Goal: Task Accomplishment & Management: Complete application form

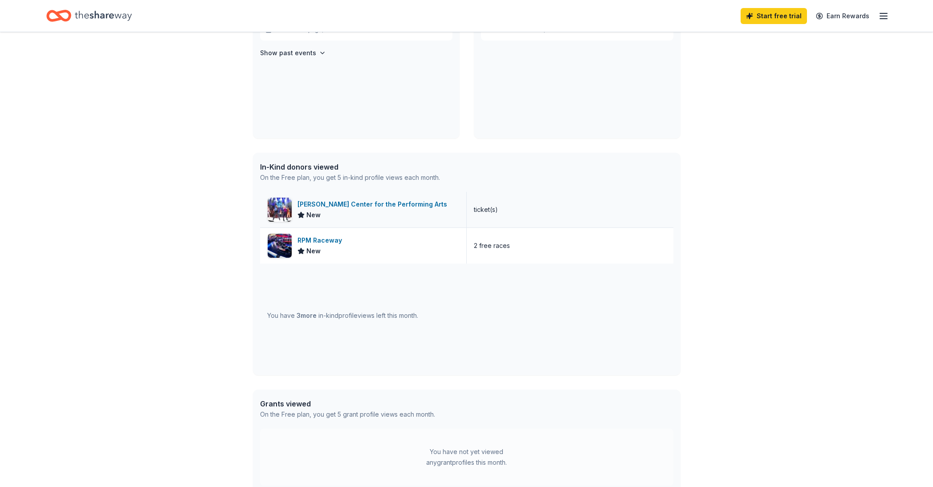
scroll to position [251, 0]
click at [382, 248] on div "RPM Raceway New" at bounding box center [363, 246] width 207 height 36
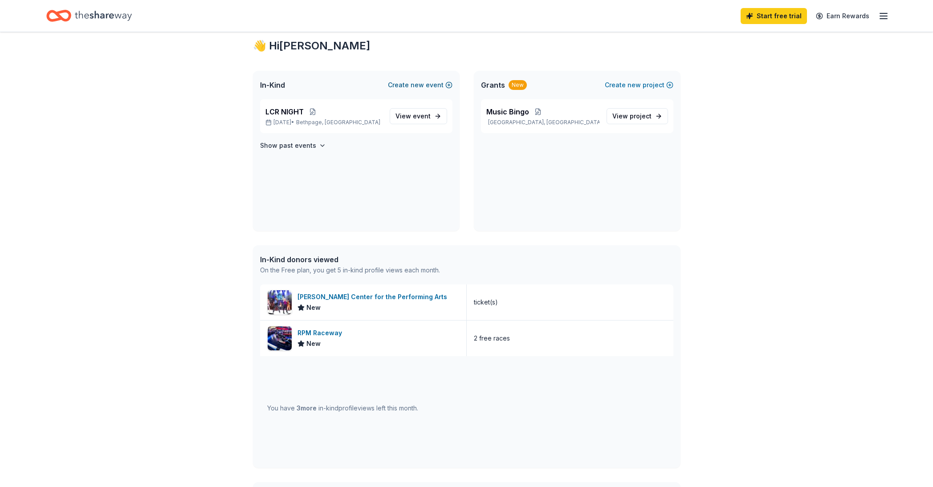
scroll to position [145, 0]
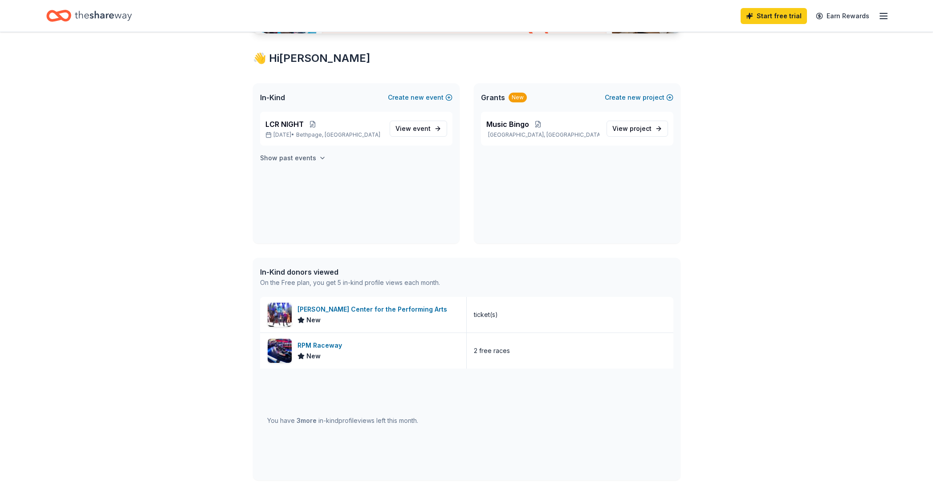
click at [319, 156] on icon "button" at bounding box center [322, 158] width 7 height 7
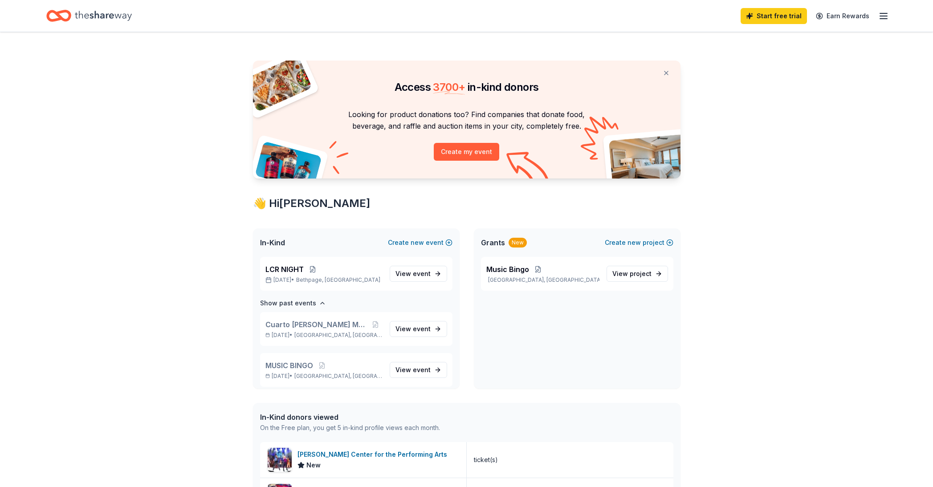
scroll to position [0, 0]
click at [880, 15] on icon "button" at bounding box center [883, 16] width 11 height 11
click at [736, 239] on div "Access 3700 + in-kind donors Looking for product donations too? Find companies …" at bounding box center [466, 402] width 933 height 740
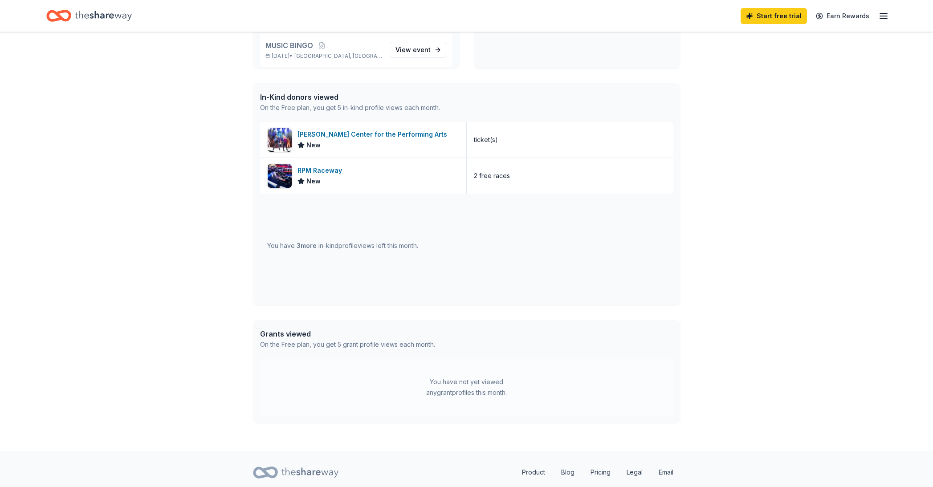
scroll to position [321, 0]
click at [313, 249] on div "You have 3 more in-kind profile views left this month." at bounding box center [342, 245] width 151 height 11
click at [313, 247] on span "3 more" at bounding box center [307, 245] width 20 height 8
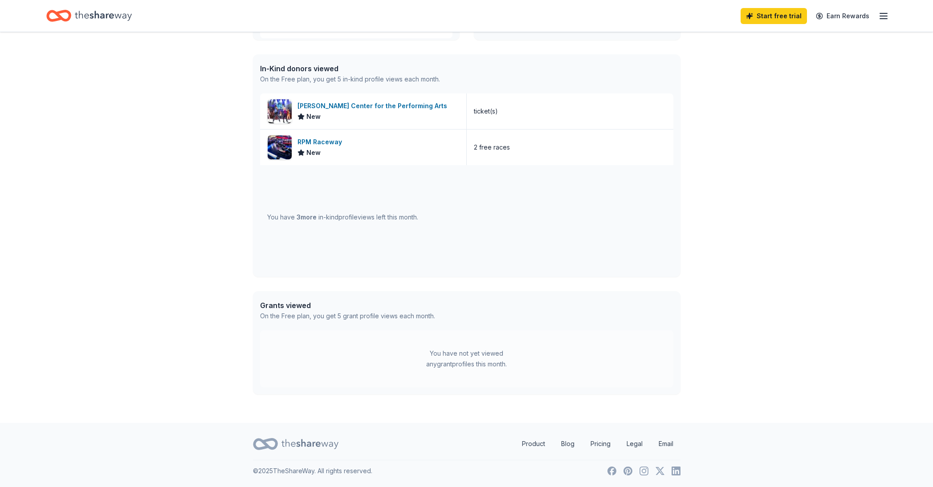
scroll to position [348, 0]
click at [339, 229] on div "You have 3 more in-kind profile views left this month." at bounding box center [466, 218] width 413 height 105
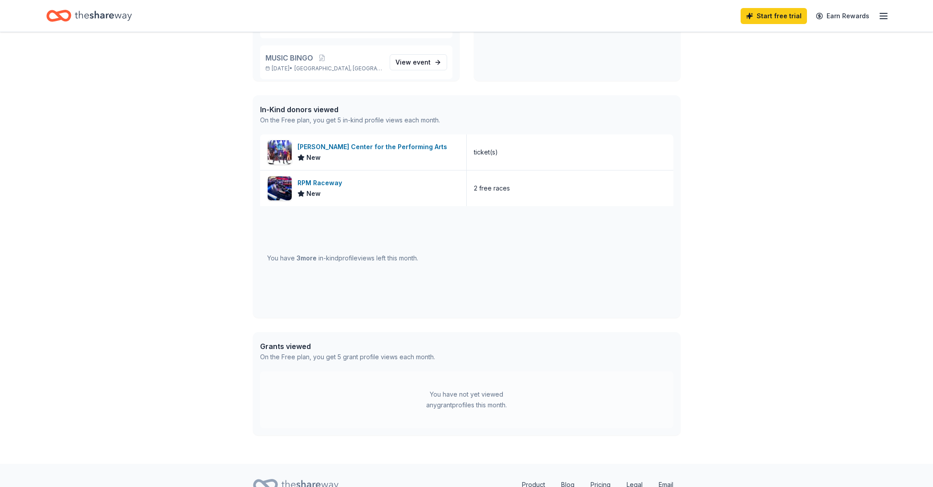
scroll to position [305, 0]
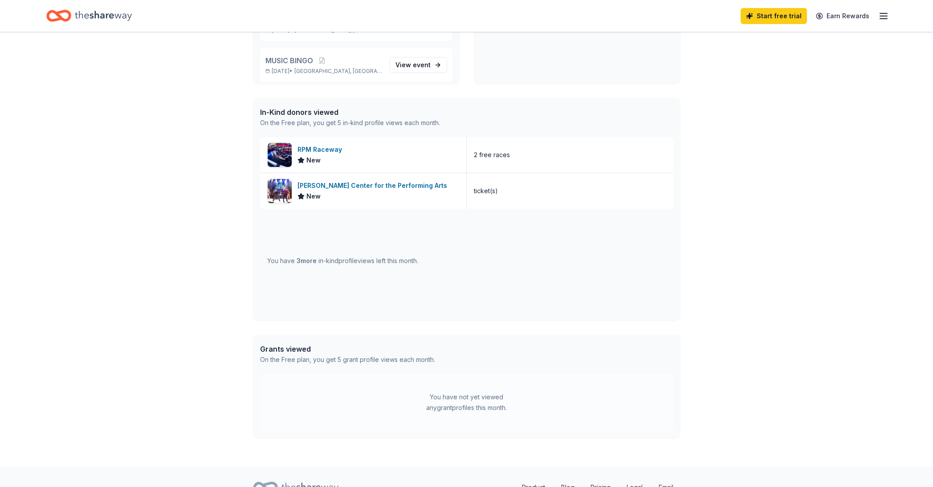
click at [81, 16] on icon "Home" at bounding box center [103, 16] width 57 height 18
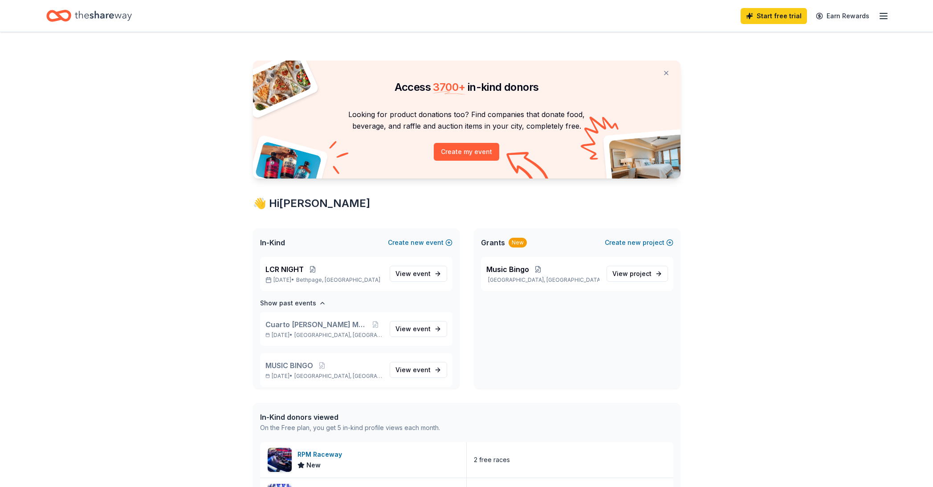
click at [81, 16] on icon "Home" at bounding box center [103, 16] width 57 height 18
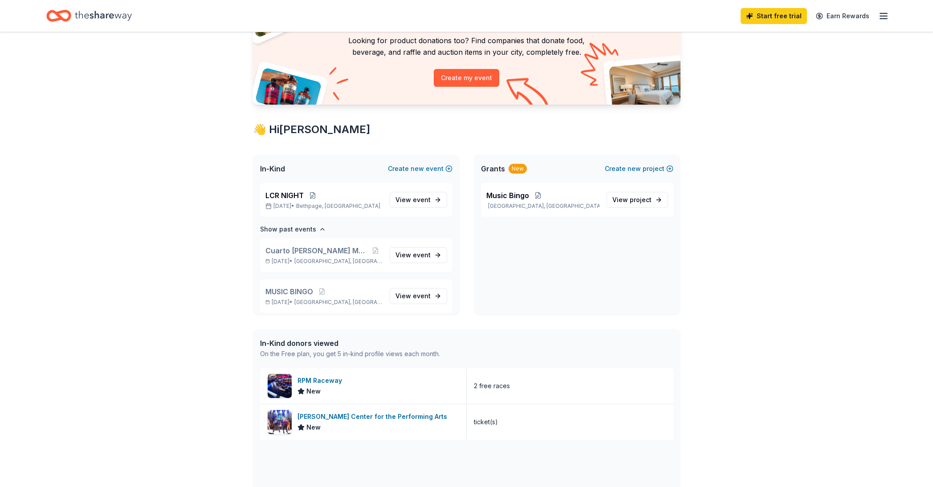
click at [367, 354] on div "On the Free plan, you get 5 in-kind profile views each month." at bounding box center [350, 354] width 180 height 11
click at [314, 345] on div "In-Kind donors viewed" at bounding box center [350, 343] width 180 height 11
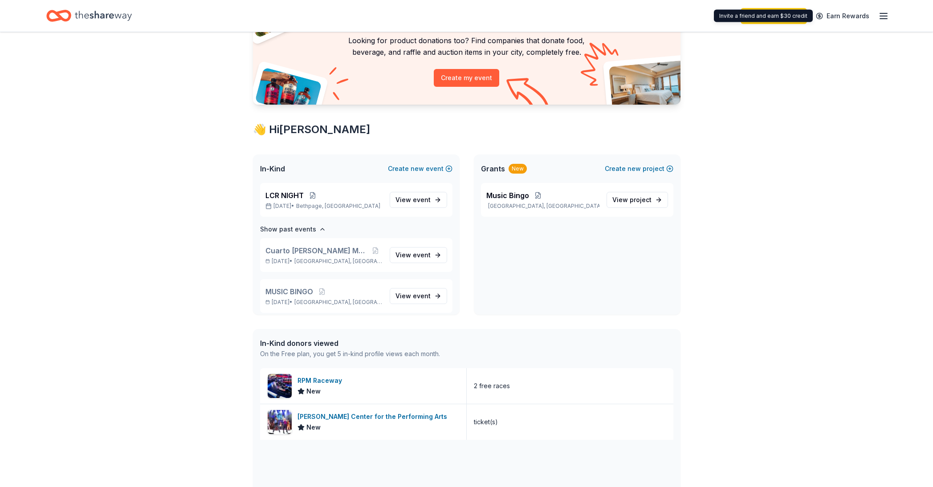
click at [788, 16] on div "Invite a friend and earn $30 credit Invite a friend and earn $30 credit" at bounding box center [763, 16] width 99 height 12
click at [406, 167] on button "Create new event" at bounding box center [420, 168] width 65 height 11
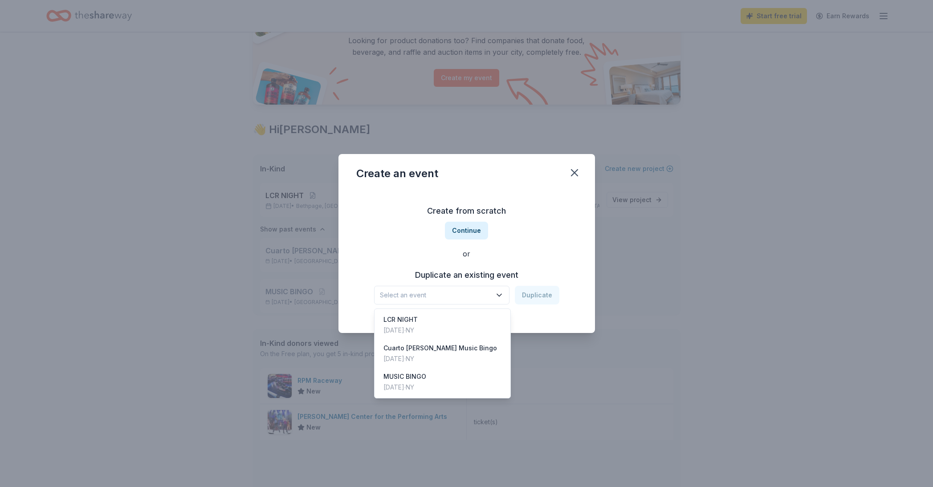
click at [501, 296] on icon "button" at bounding box center [499, 295] width 4 height 2
click at [487, 317] on div "LCR NIGHT Nov 18, 2025 · NY" at bounding box center [442, 325] width 133 height 28
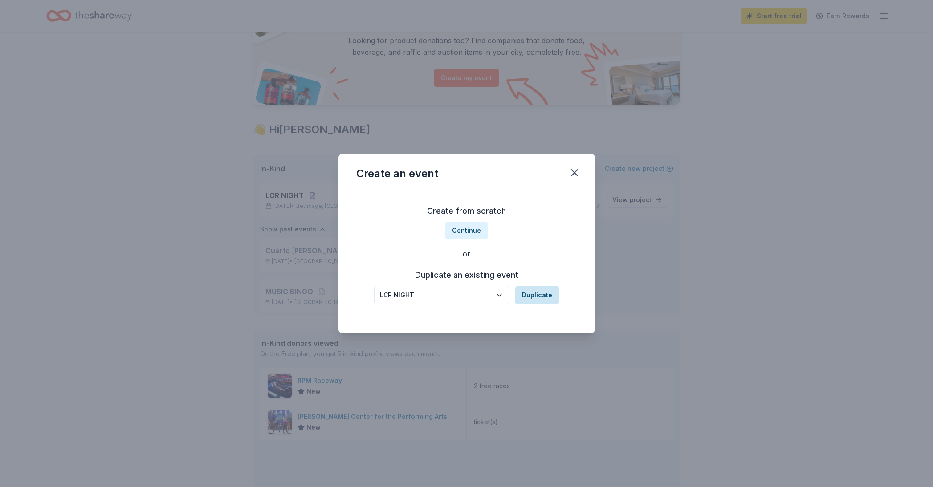
click at [526, 298] on button "Duplicate" at bounding box center [537, 295] width 45 height 19
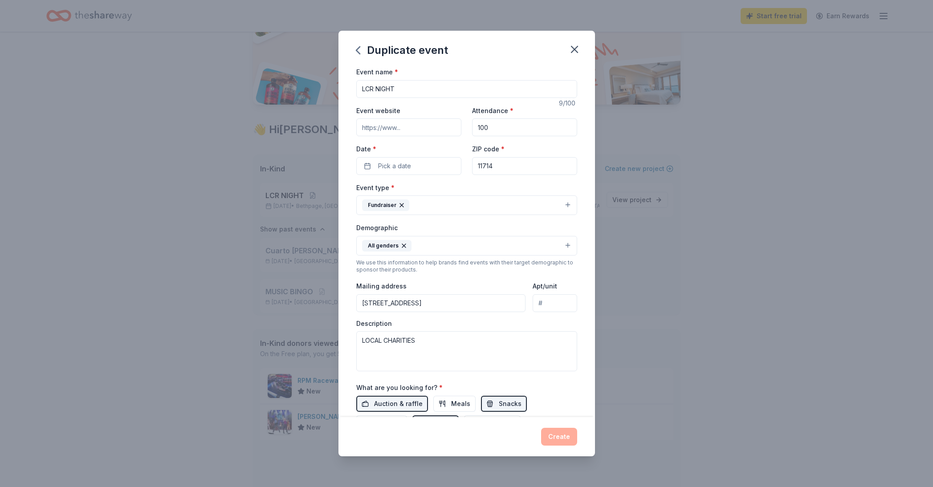
click at [555, 433] on div "Create" at bounding box center [466, 437] width 221 height 18
click at [554, 433] on div "Create" at bounding box center [466, 437] width 221 height 18
click at [574, 45] on icon "button" at bounding box center [574, 49] width 12 height 12
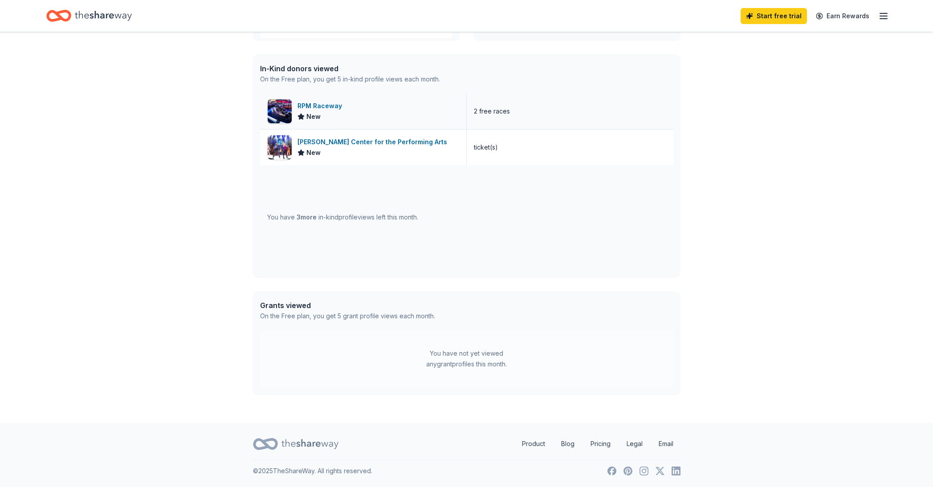
scroll to position [348, 0]
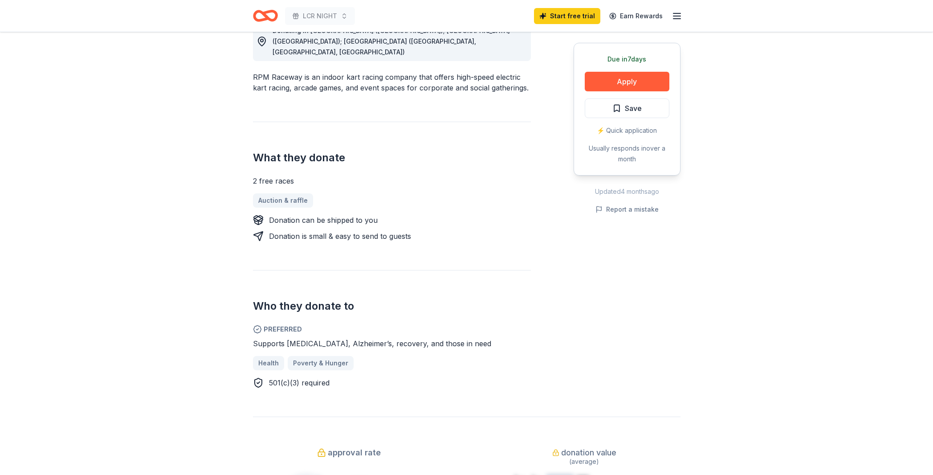
scroll to position [269, 0]
click at [602, 85] on button "Apply" at bounding box center [627, 82] width 85 height 20
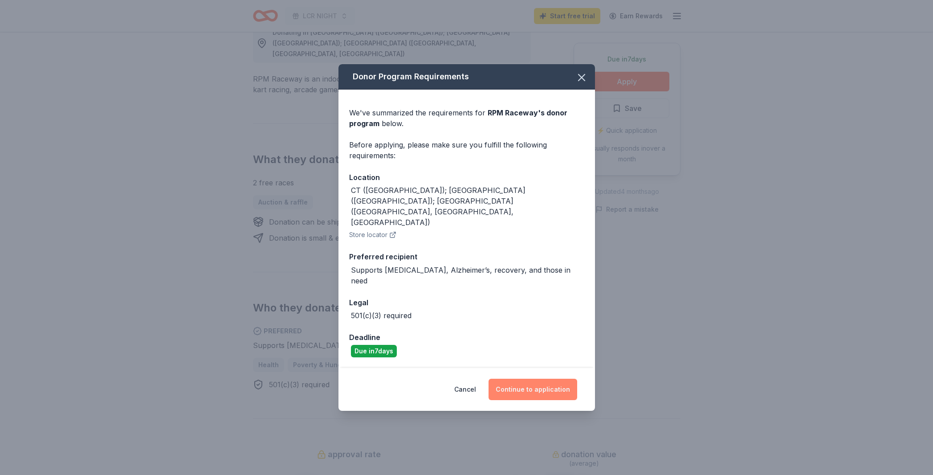
click at [554, 378] on button "Continue to application" at bounding box center [532, 388] width 89 height 21
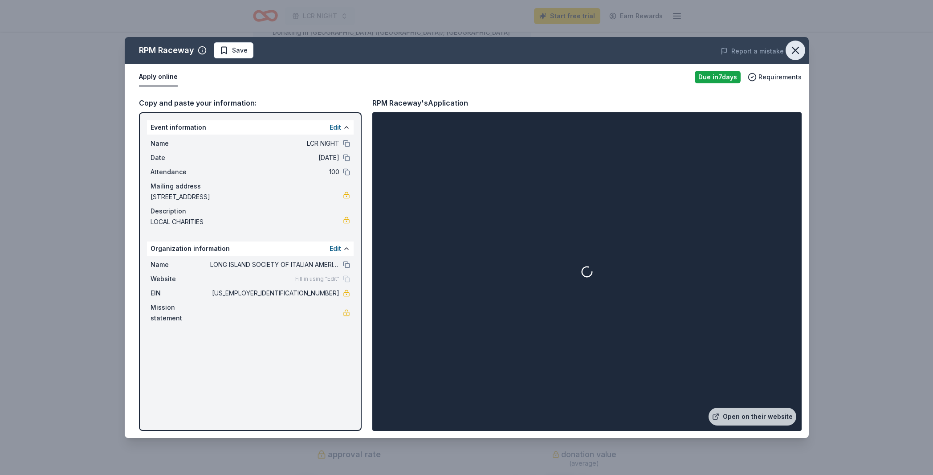
click at [793, 51] on icon "button" at bounding box center [795, 50] width 12 height 12
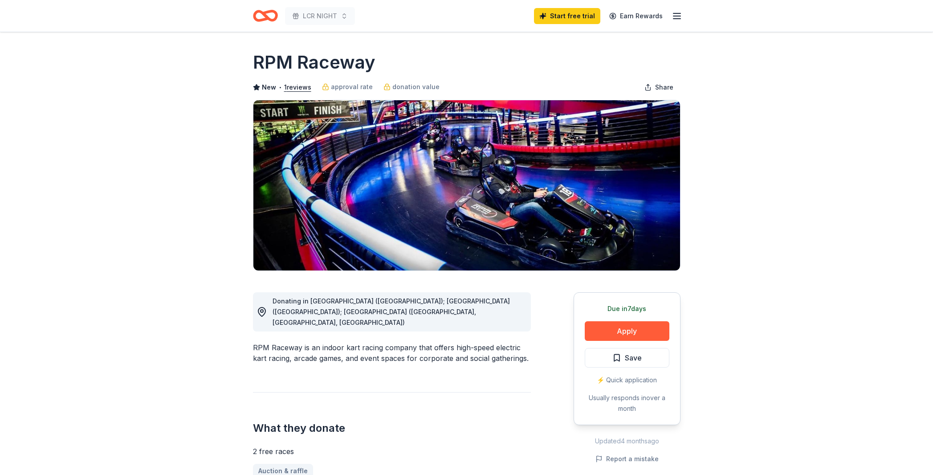
scroll to position [0, 0]
click at [651, 15] on link "Earn Rewards" at bounding box center [636, 16] width 64 height 16
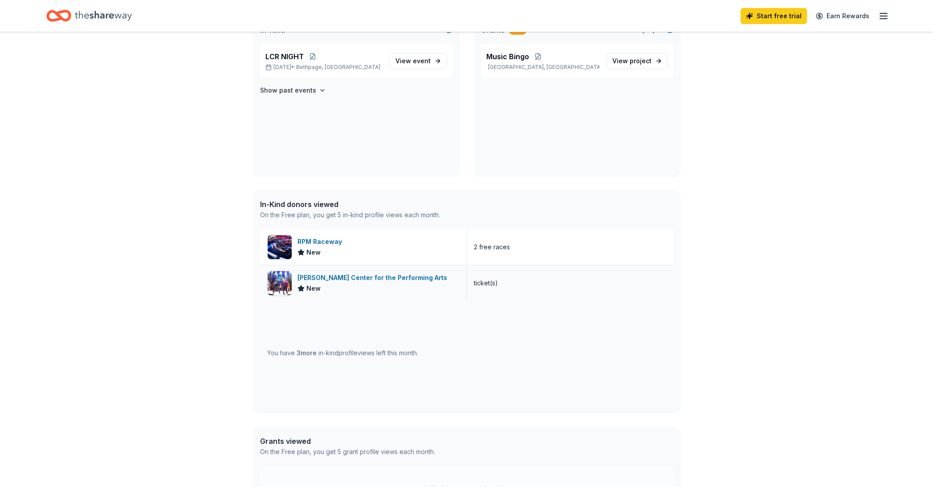
scroll to position [212, 0]
click at [292, 353] on div "You have 3 more in-kind profile views left this month." at bounding box center [342, 354] width 151 height 11
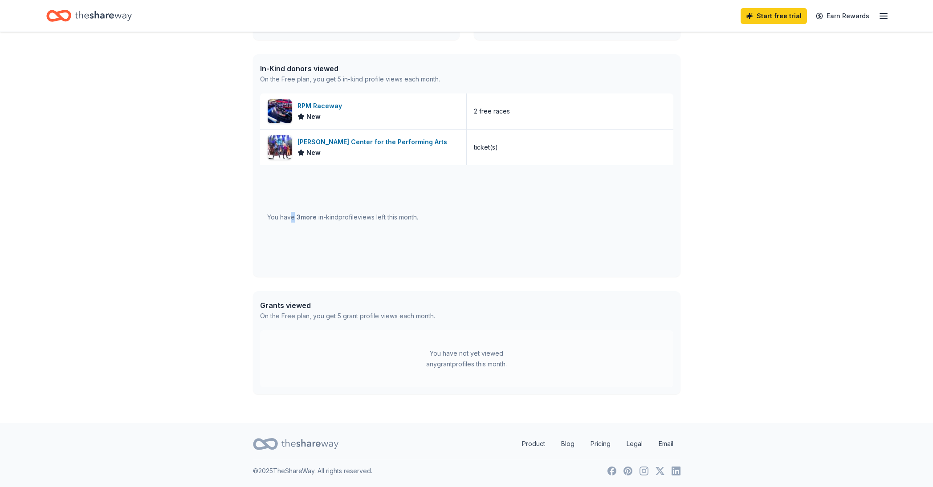
scroll to position [348, 0]
click at [881, 15] on icon "button" at bounding box center [883, 16] width 11 height 11
click at [464, 46] on div "Access 3700 + in-kind donors Looking for product donations too? Find companies …" at bounding box center [467, 54] width 456 height 740
click at [422, 71] on div "In-Kind donors viewed" at bounding box center [350, 69] width 180 height 11
click at [418, 77] on div "On the Free plan, you get 5 in-kind profile views each month." at bounding box center [350, 79] width 180 height 11
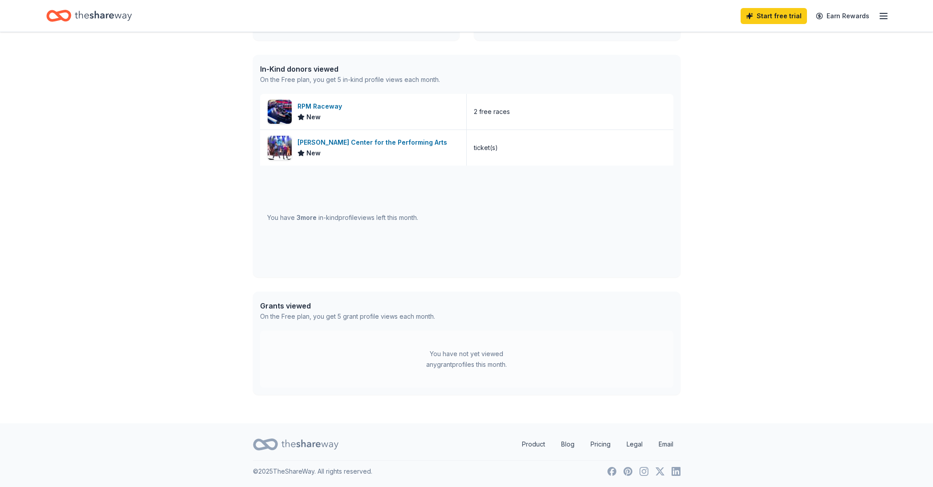
click at [418, 76] on div "On the Free plan, you get 5 in-kind profile views each month." at bounding box center [350, 79] width 180 height 11
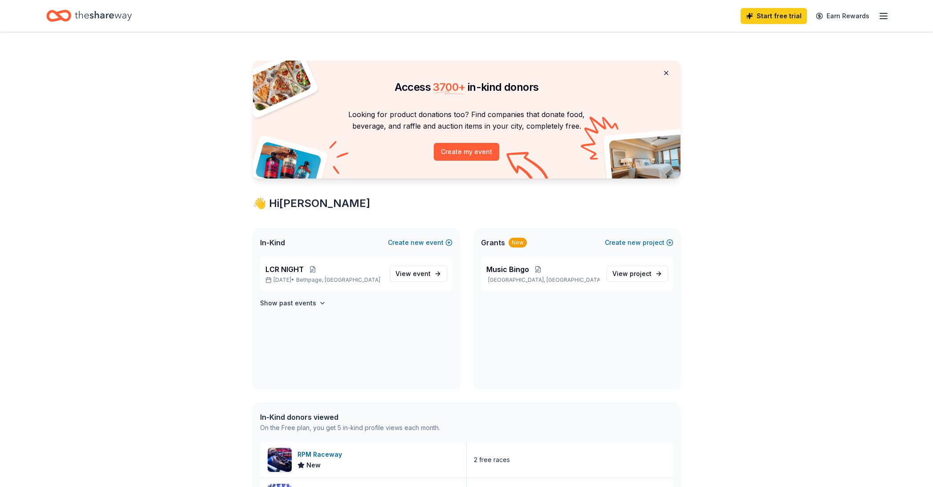
click at [665, 71] on button at bounding box center [665, 73] width 21 height 18
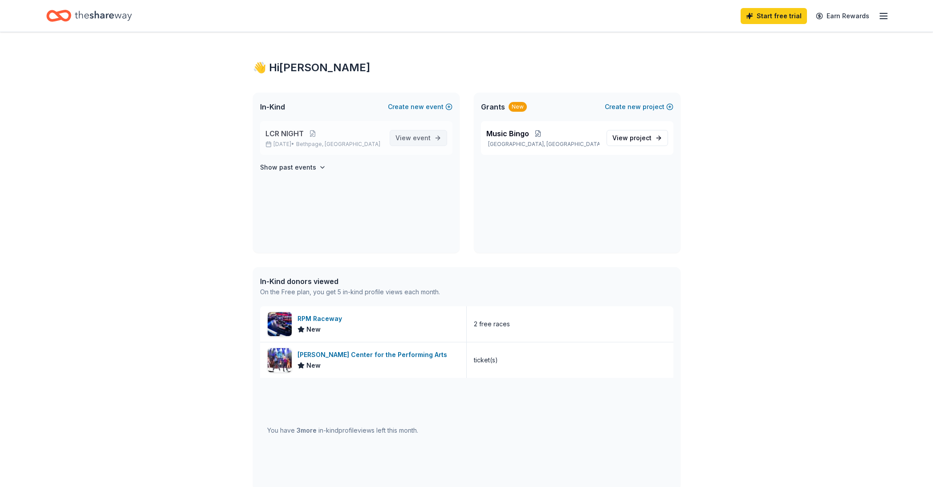
click at [402, 139] on span "View event" at bounding box center [412, 138] width 35 height 11
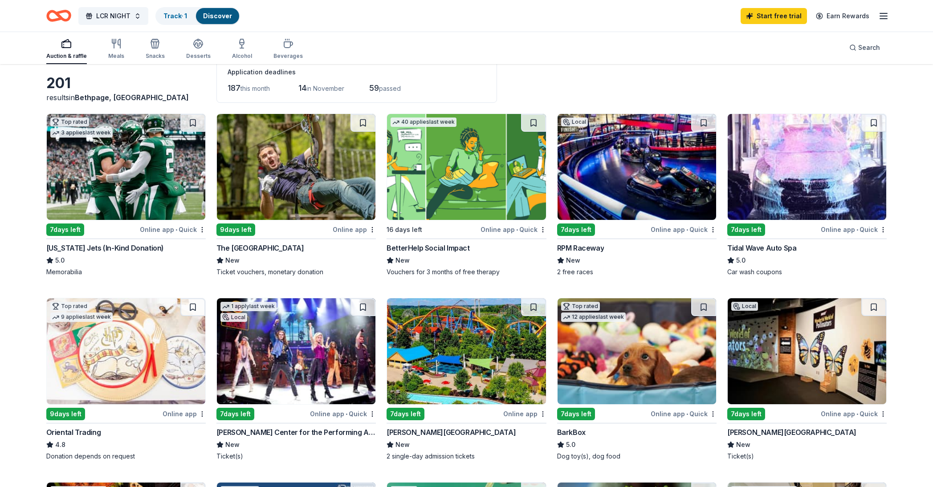
scroll to position [50, 0]
click at [841, 179] on img at bounding box center [807, 167] width 159 height 106
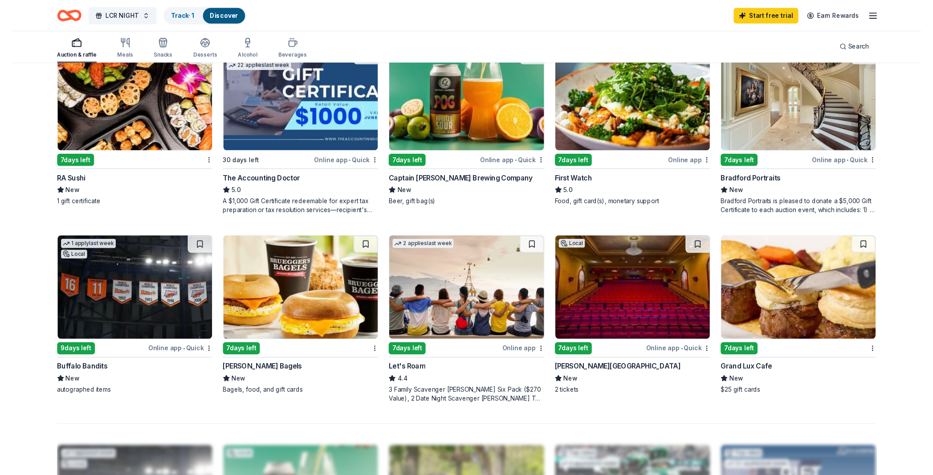
scroll to position [486, 0]
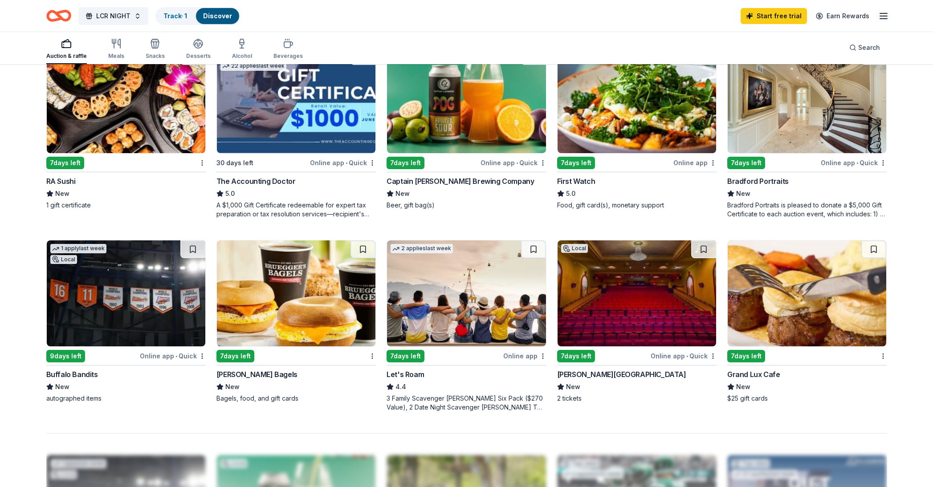
click at [584, 356] on div "7 days left" at bounding box center [576, 356] width 38 height 12
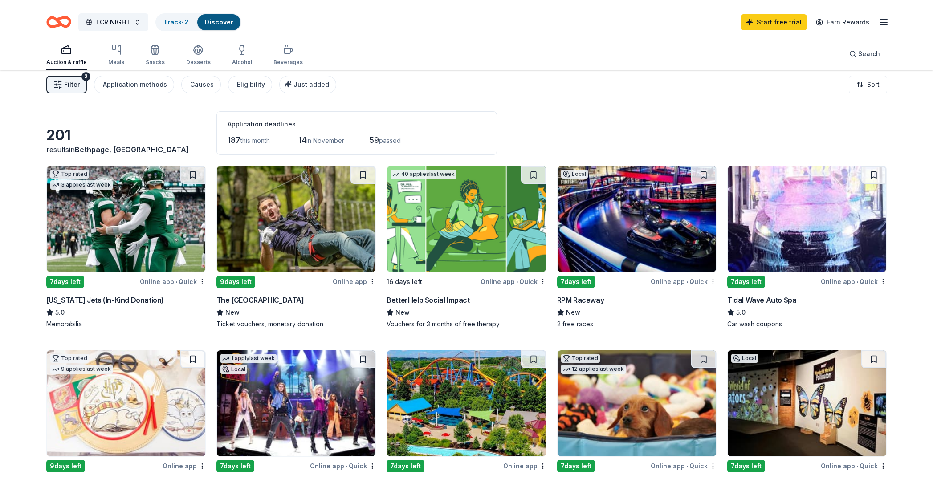
scroll to position [4, 0]
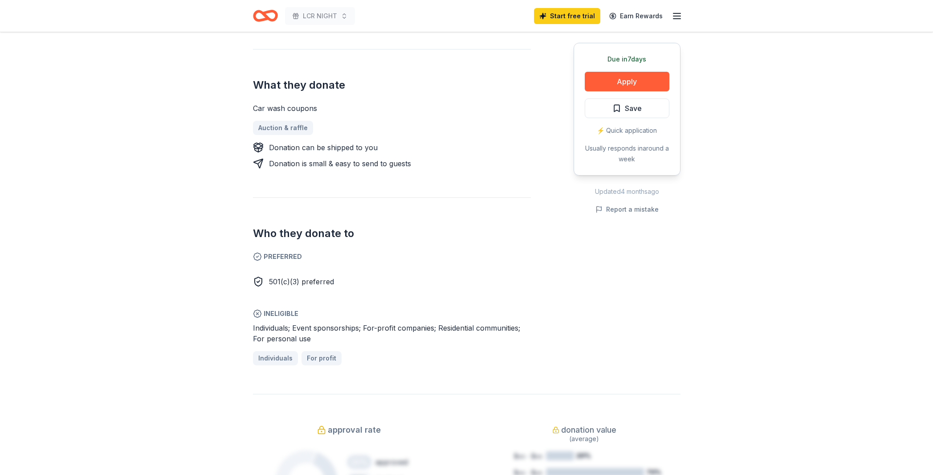
scroll to position [378, 0]
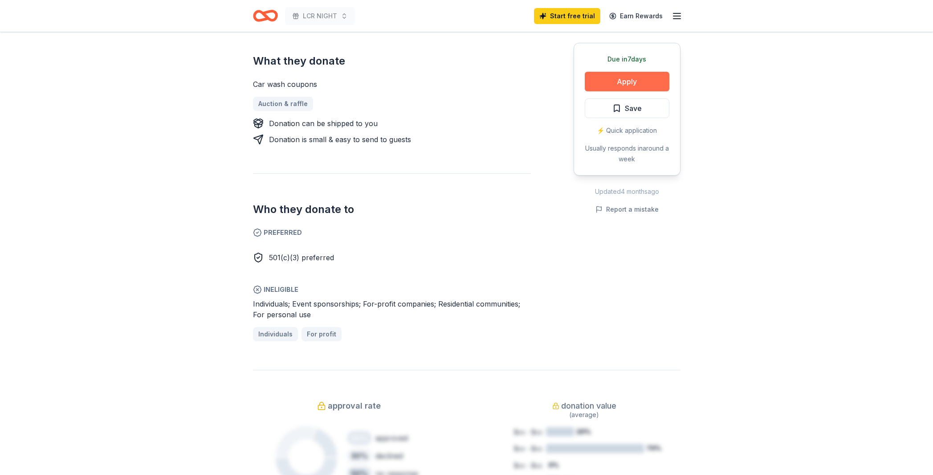
click at [654, 84] on button "Apply" at bounding box center [627, 82] width 85 height 20
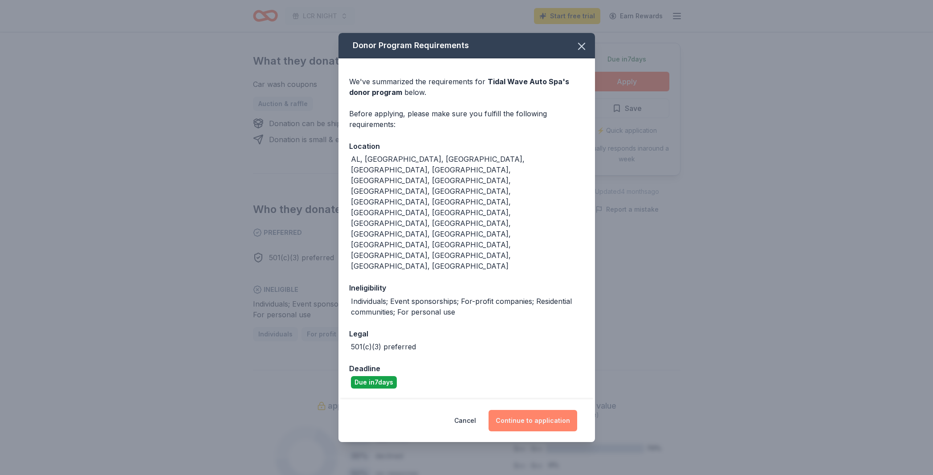
click at [525, 410] on button "Continue to application" at bounding box center [532, 420] width 89 height 21
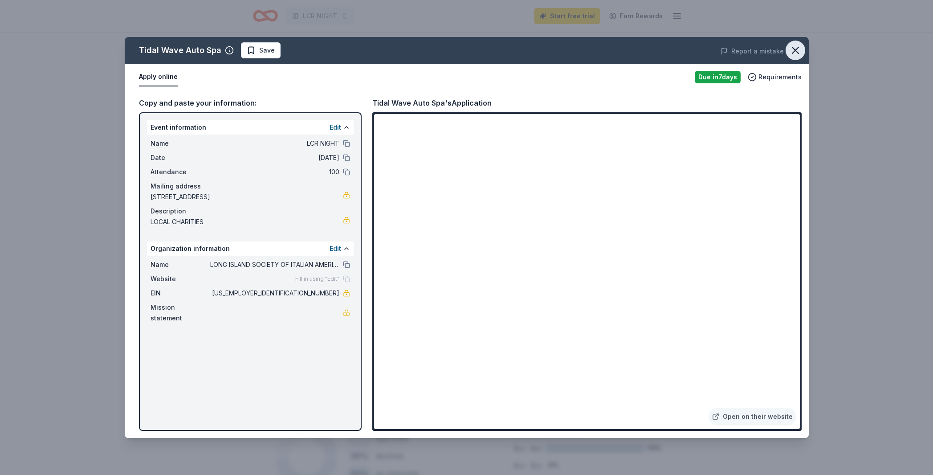
drag, startPoint x: 373, startPoint y: 318, endPoint x: 794, endPoint y: 49, distance: 499.6
click at [795, 49] on icon "button" at bounding box center [795, 50] width 12 height 12
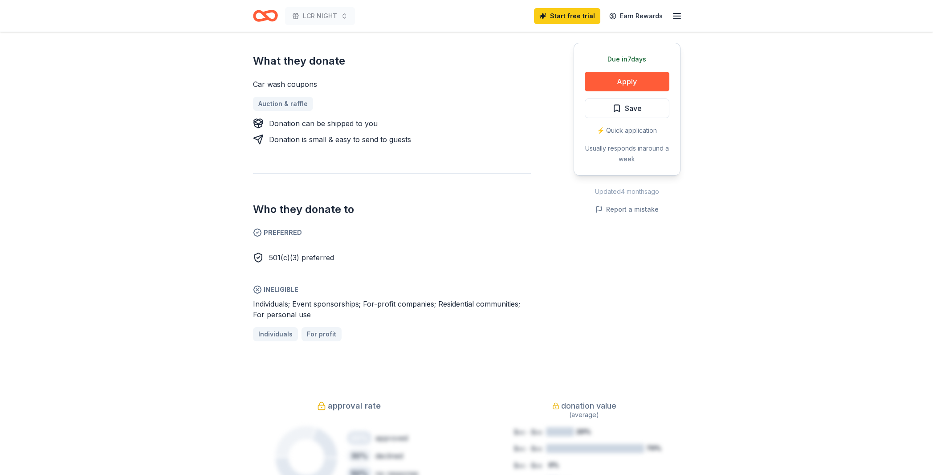
scroll to position [378, 0]
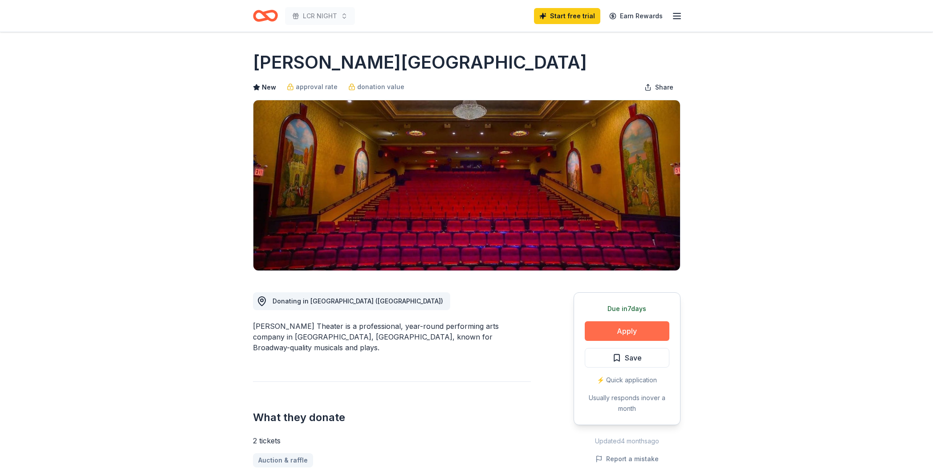
click at [648, 332] on button "Apply" at bounding box center [627, 331] width 85 height 20
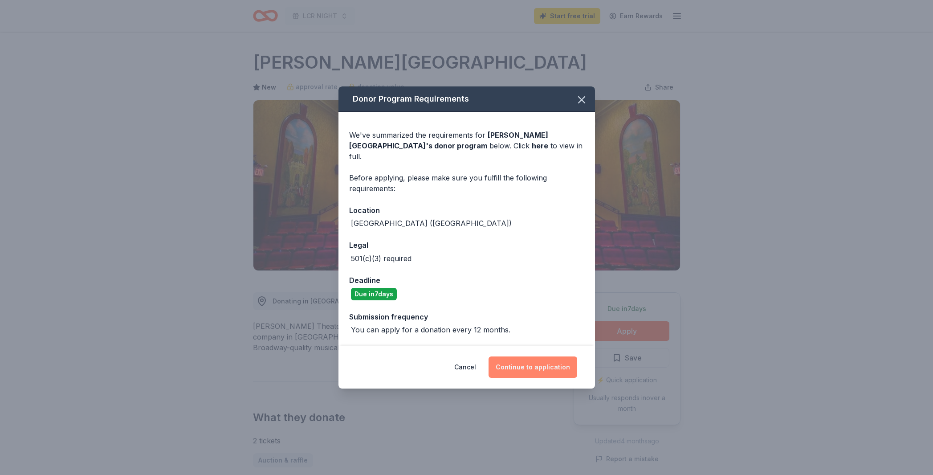
click at [528, 359] on button "Continue to application" at bounding box center [532, 366] width 89 height 21
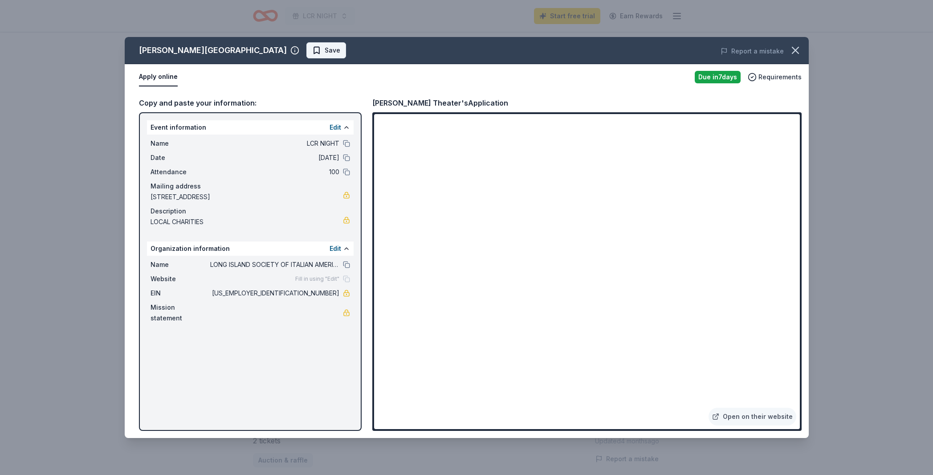
click at [312, 49] on span "Save" at bounding box center [326, 50] width 28 height 11
click at [799, 49] on icon "button" at bounding box center [795, 50] width 12 height 12
